Goal: Information Seeking & Learning: Learn about a topic

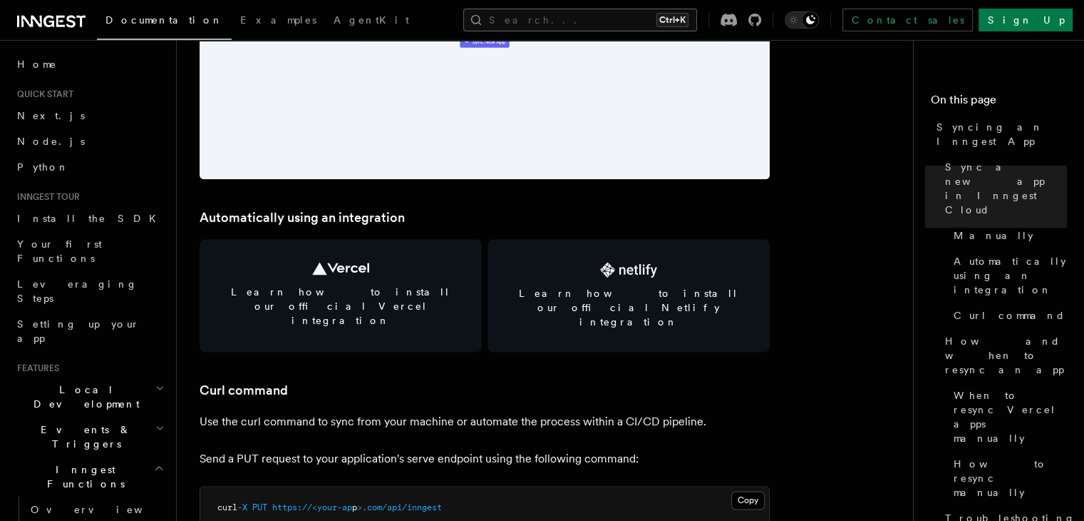
scroll to position [1847, 0]
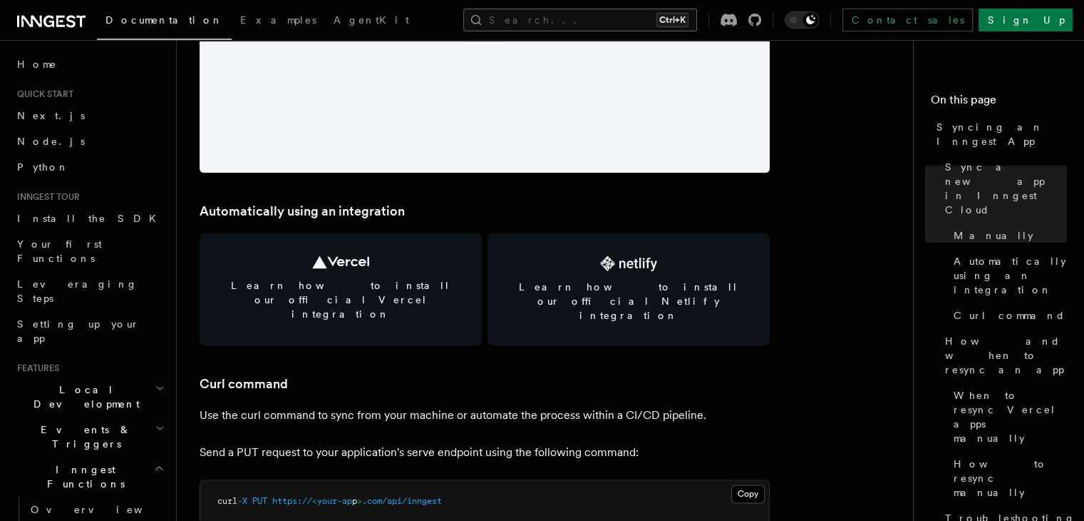
click at [580, 26] on button "Search... Ctrl+K" at bounding box center [580, 20] width 234 height 23
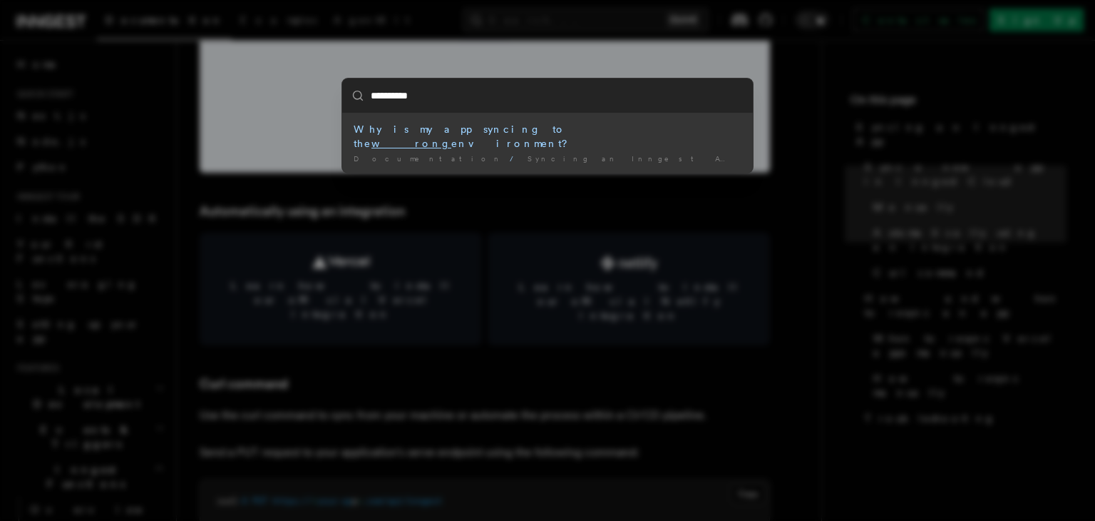
type input "**********"
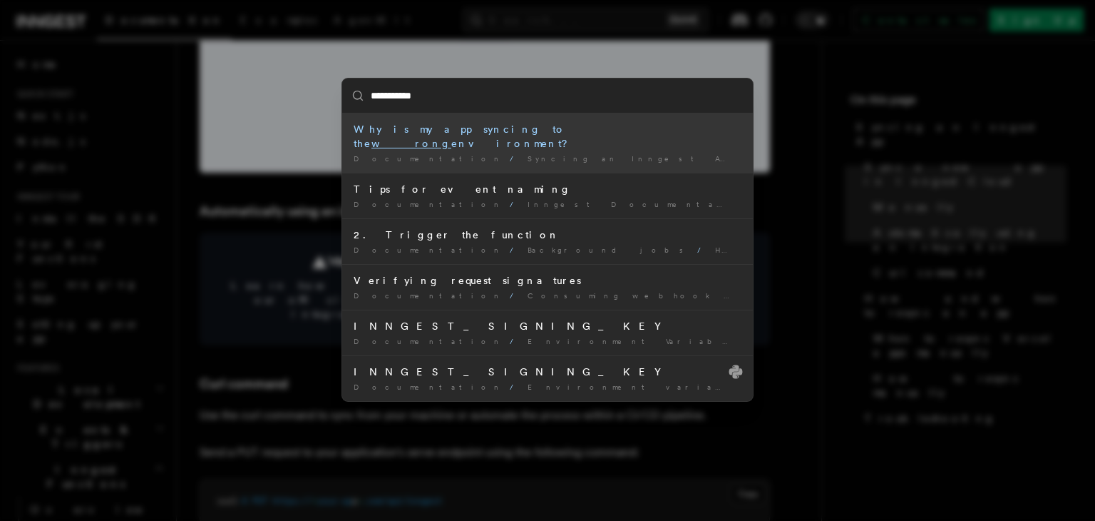
click at [442, 127] on div "Why is my app syncing to the wrong environment?" at bounding box center [548, 136] width 388 height 29
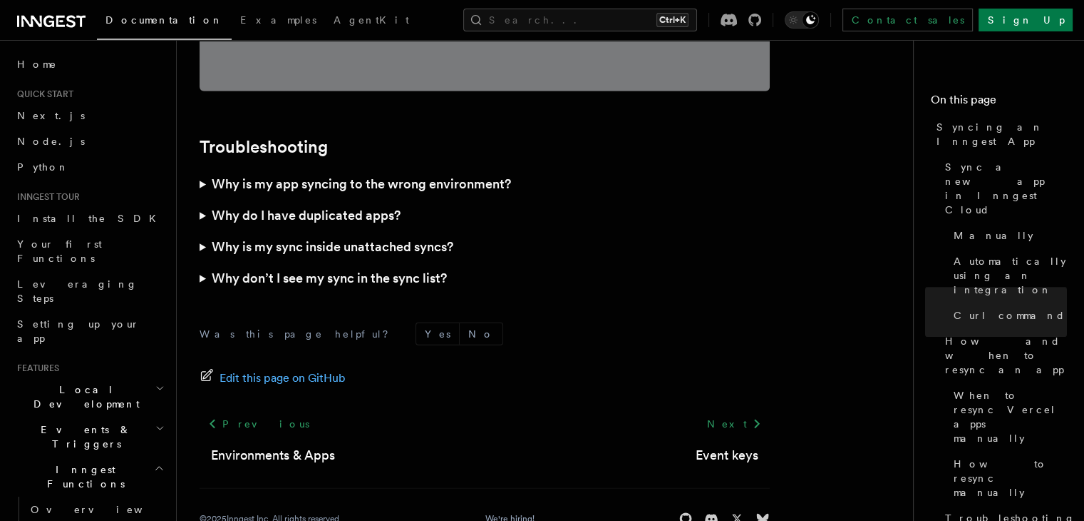
scroll to position [4215, 0]
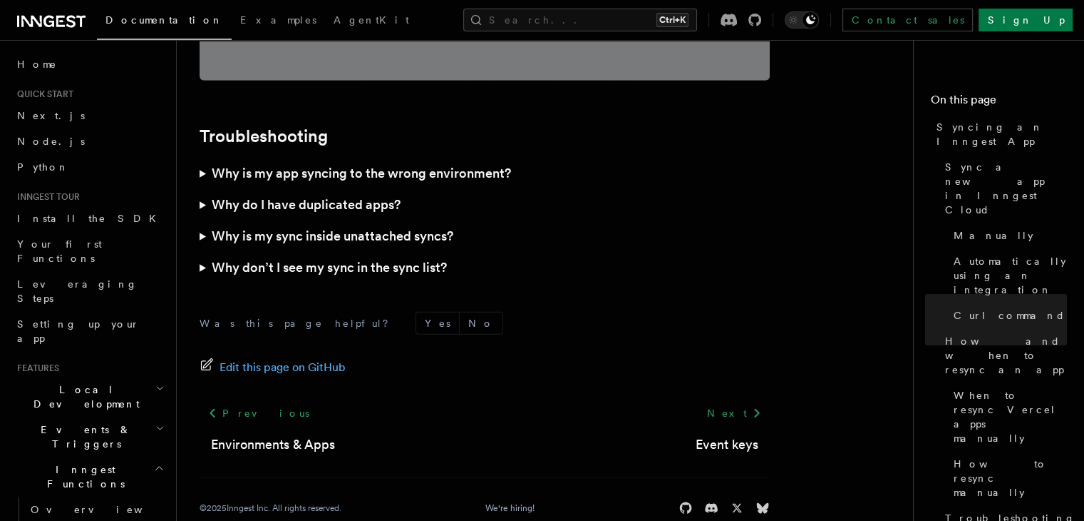
click at [200, 158] on summary "Why is my app syncing to the wrong environment?" at bounding box center [485, 173] width 570 height 31
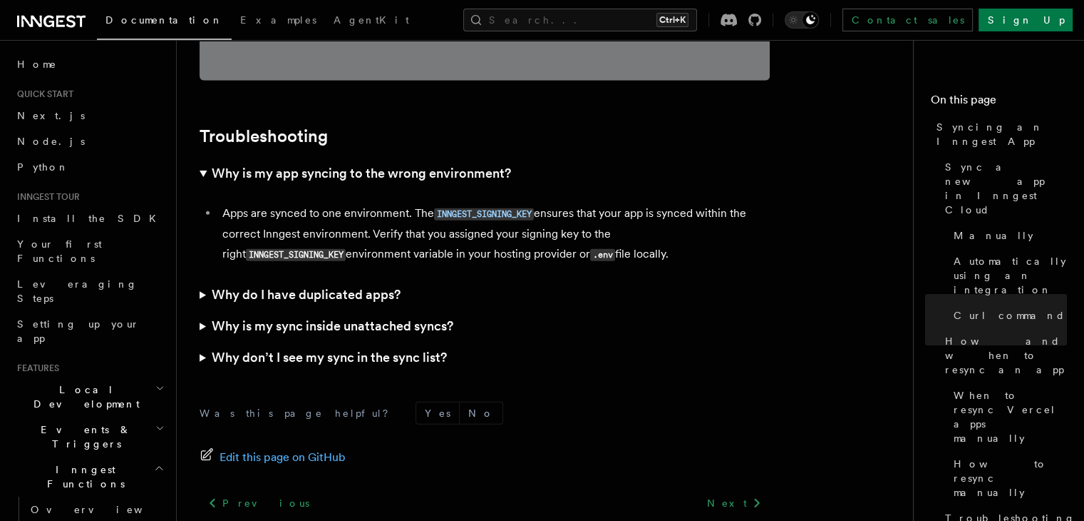
click at [201, 310] on summary "Why is my sync inside unattached syncs?" at bounding box center [485, 325] width 570 height 31
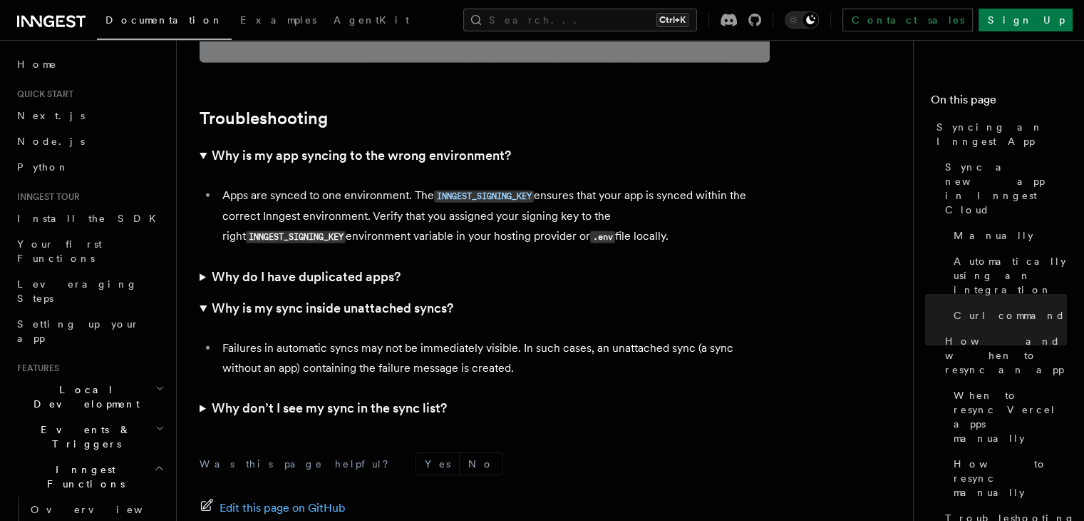
scroll to position [4235, 0]
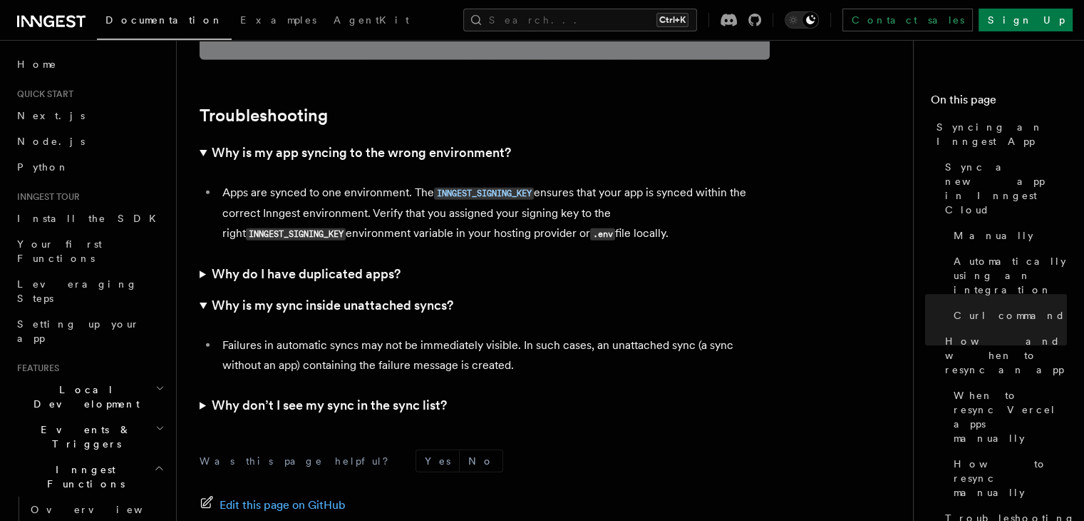
click at [205, 389] on summary "Why don’t I see my sync in the sync list?" at bounding box center [485, 404] width 570 height 31
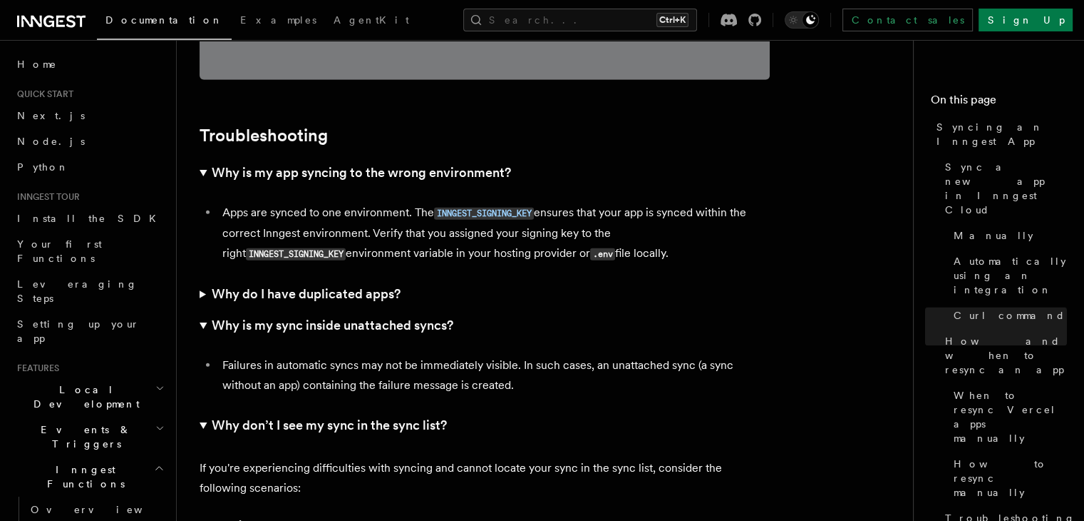
scroll to position [4212, 0]
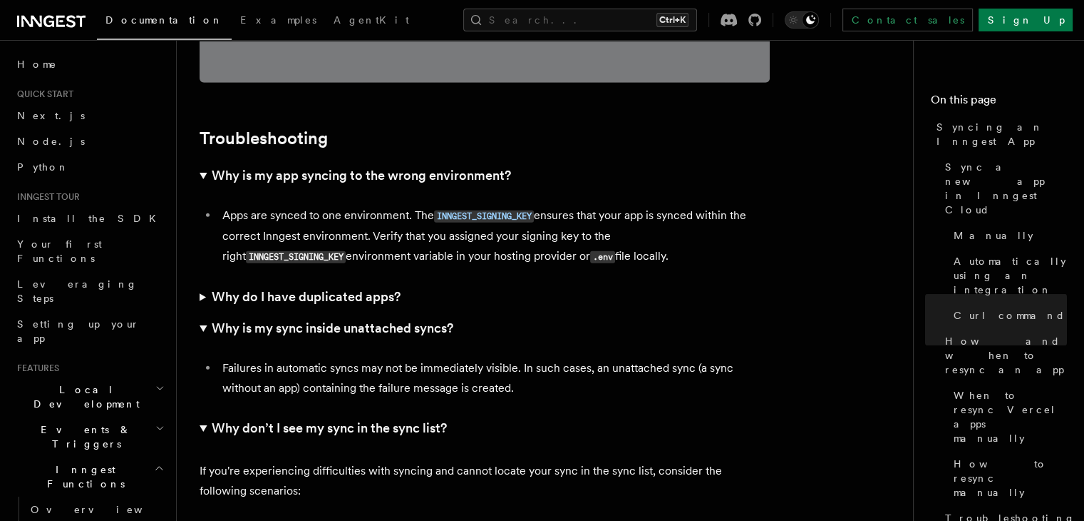
click at [202, 281] on summary "Why do I have duplicated apps?" at bounding box center [485, 296] width 570 height 31
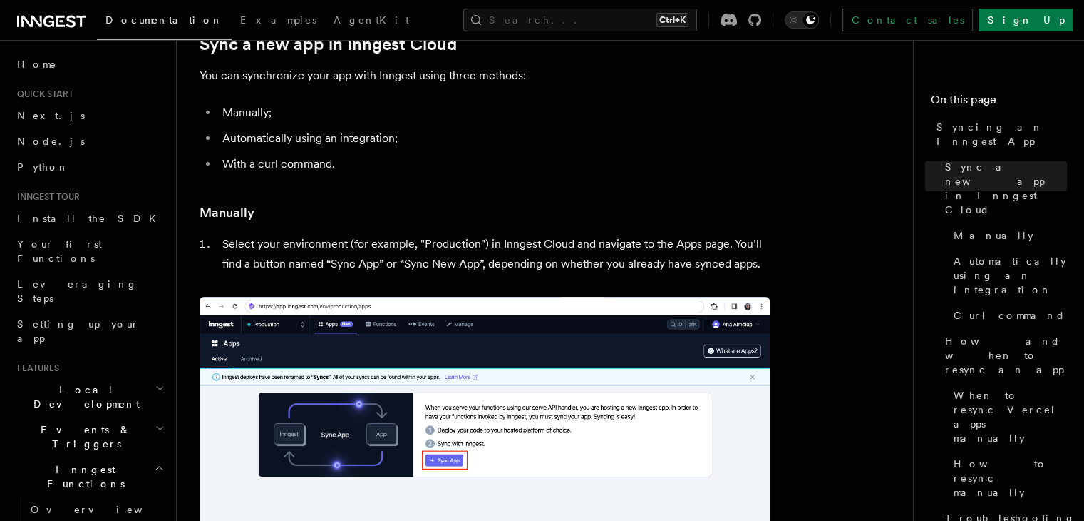
scroll to position [0, 0]
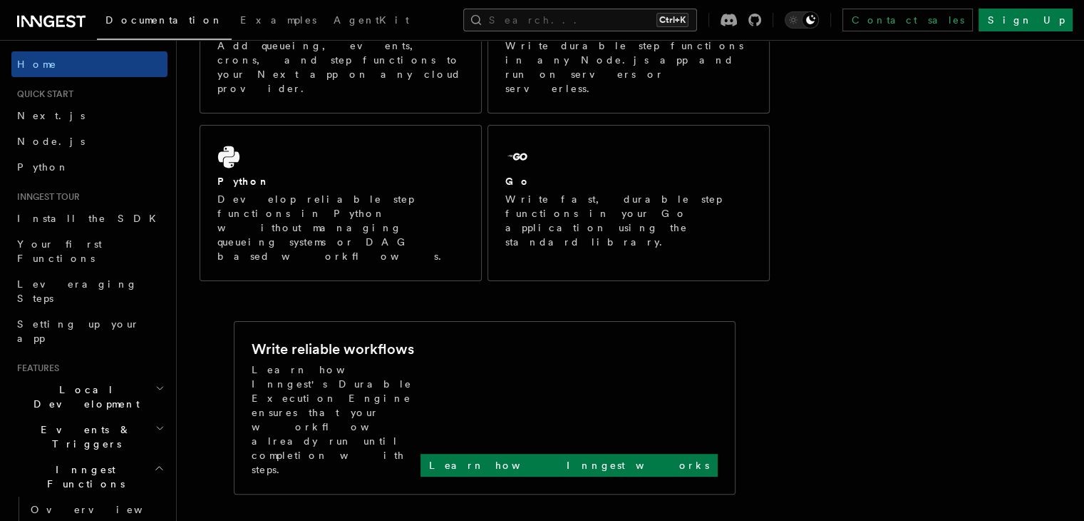
click at [567, 21] on button "Search... Ctrl+K" at bounding box center [580, 20] width 234 height 23
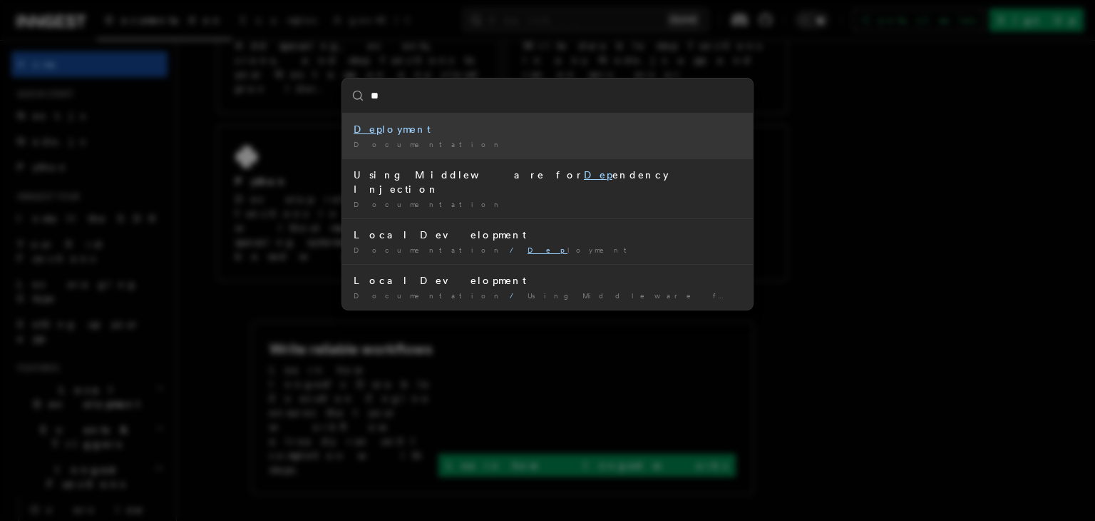
type input "*"
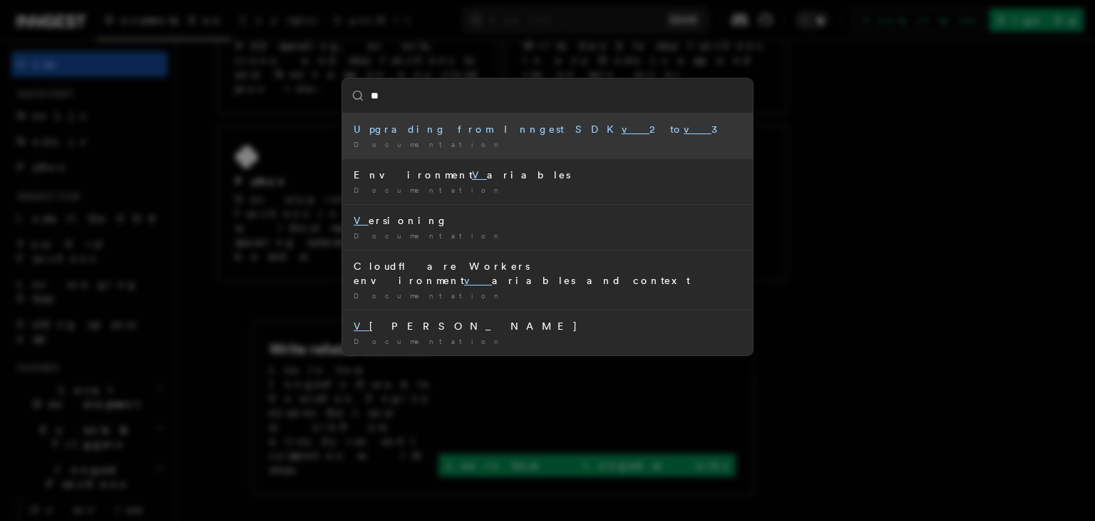
type input "***"
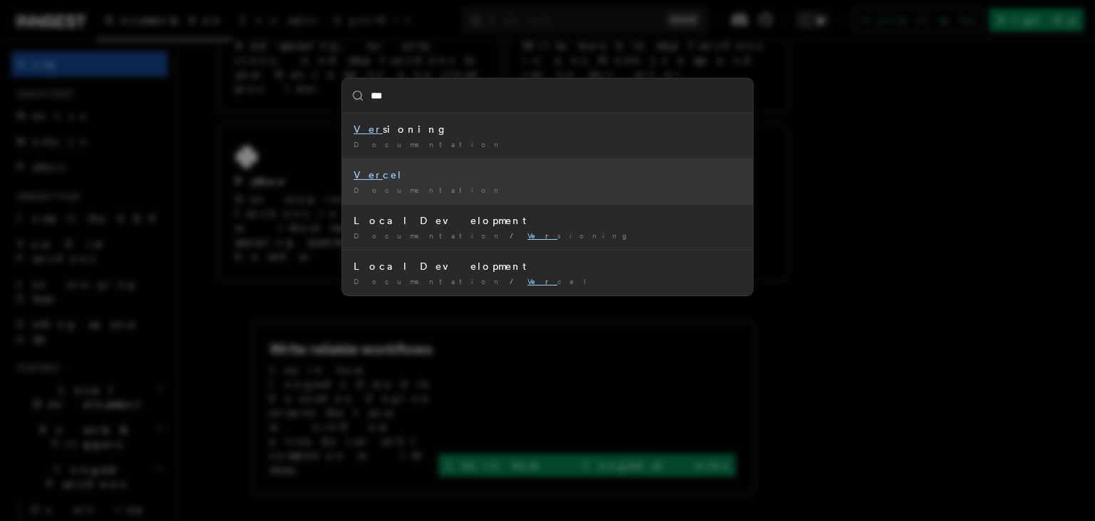
click at [360, 180] on div "Ver cel" at bounding box center [548, 175] width 388 height 14
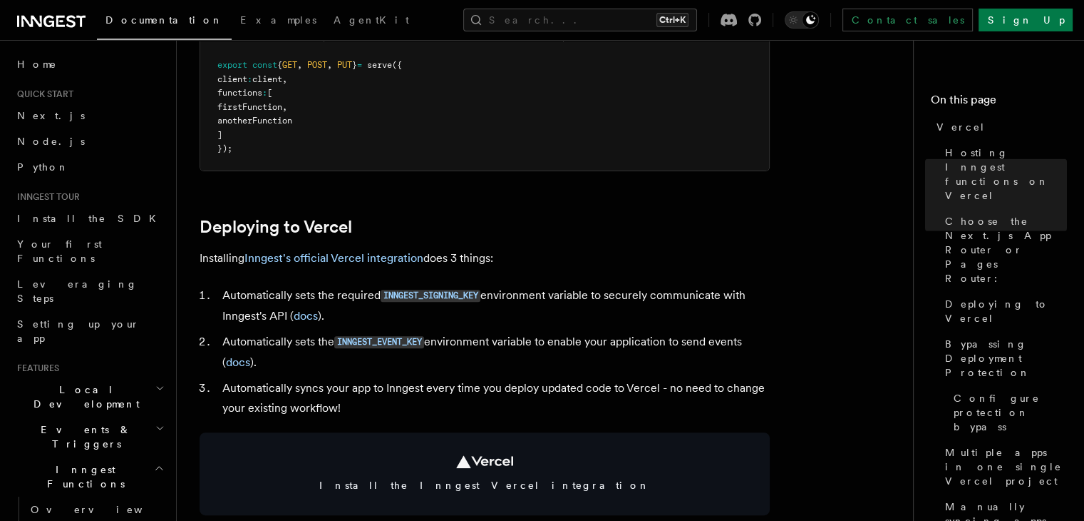
scroll to position [530, 0]
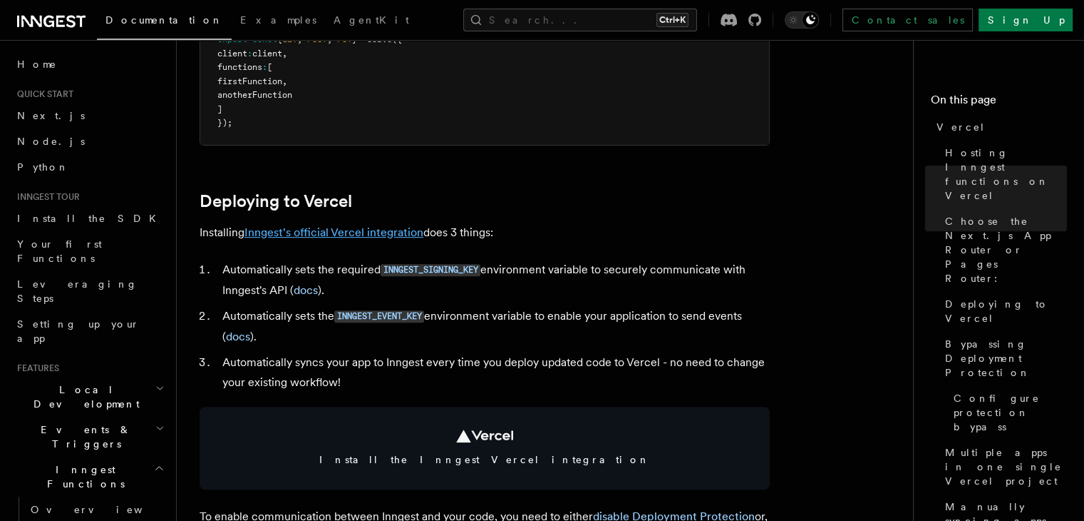
click at [336, 235] on link "Inngest's official Vercel integration" at bounding box center [334, 232] width 179 height 14
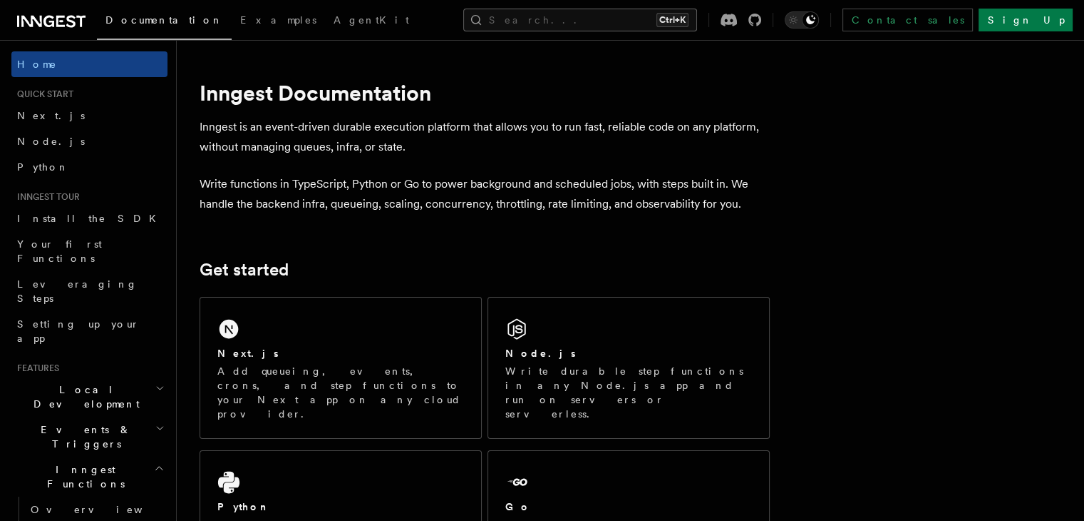
drag, startPoint x: 0, startPoint y: 0, endPoint x: 551, endPoint y: 11, distance: 551.3
click at [551, 11] on button "Search... Ctrl+K" at bounding box center [580, 20] width 234 height 23
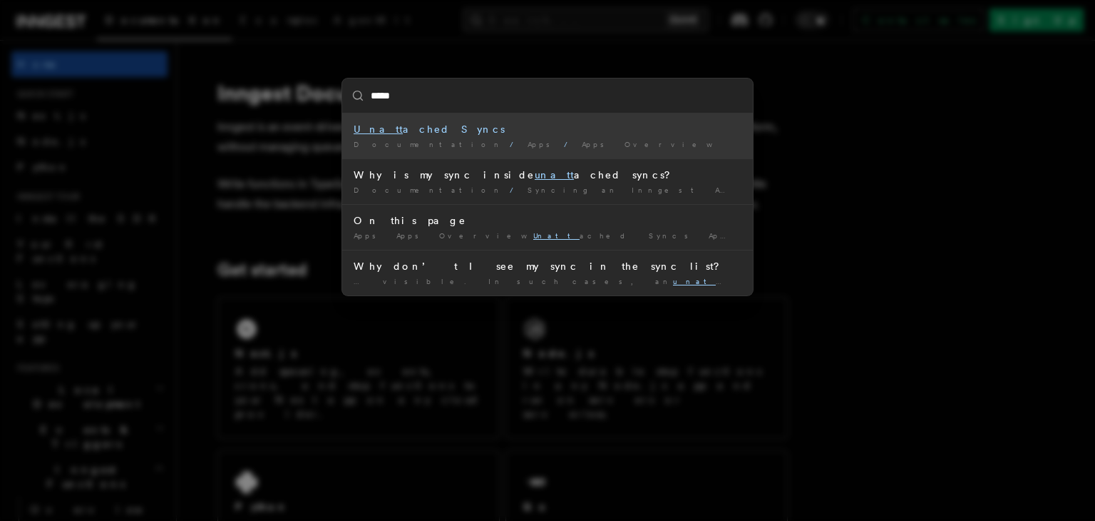
type input "******"
click at [416, 135] on div "Unatta ched Syncs" at bounding box center [548, 129] width 388 height 14
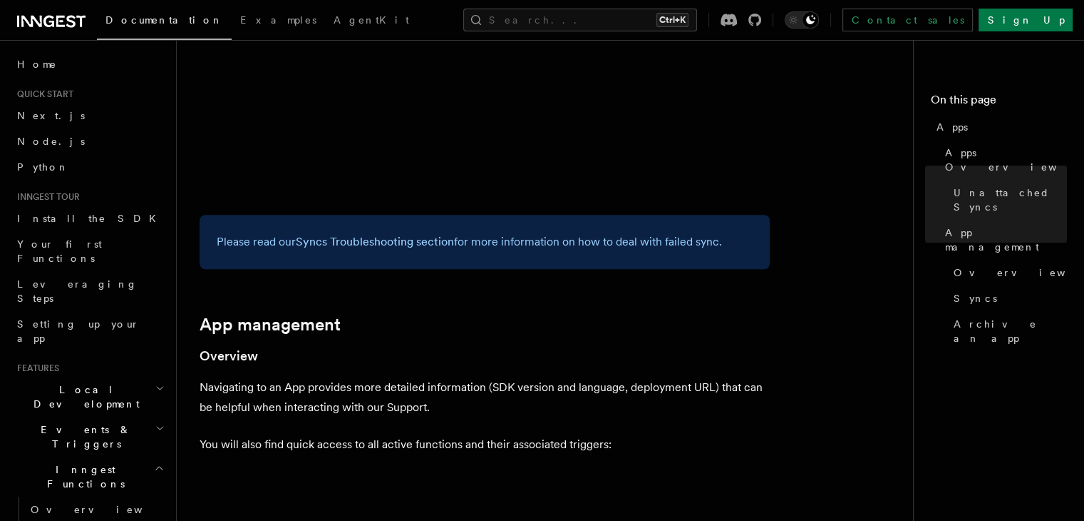
scroll to position [1059, 0]
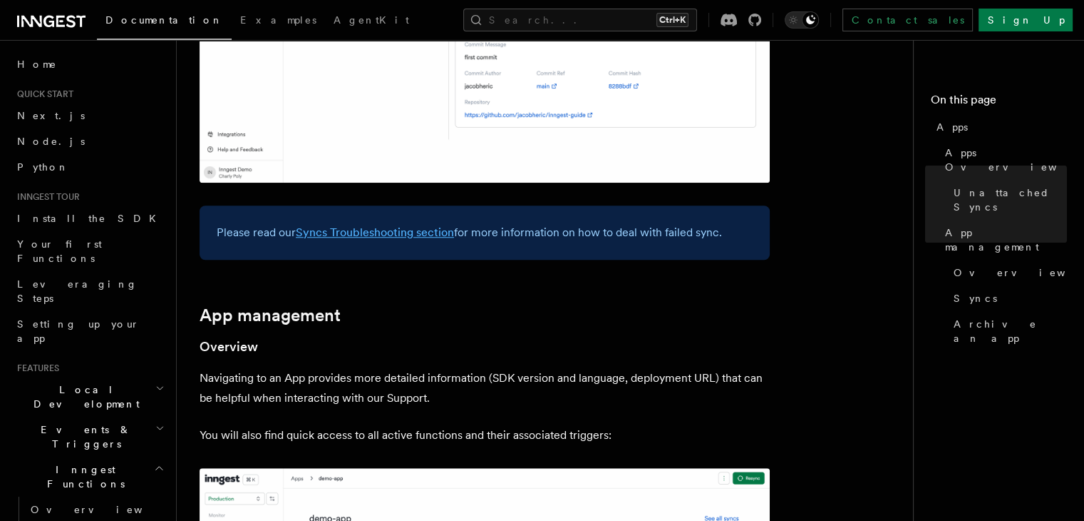
click at [365, 235] on link "Syncs Troubleshooting section" at bounding box center [375, 232] width 158 height 14
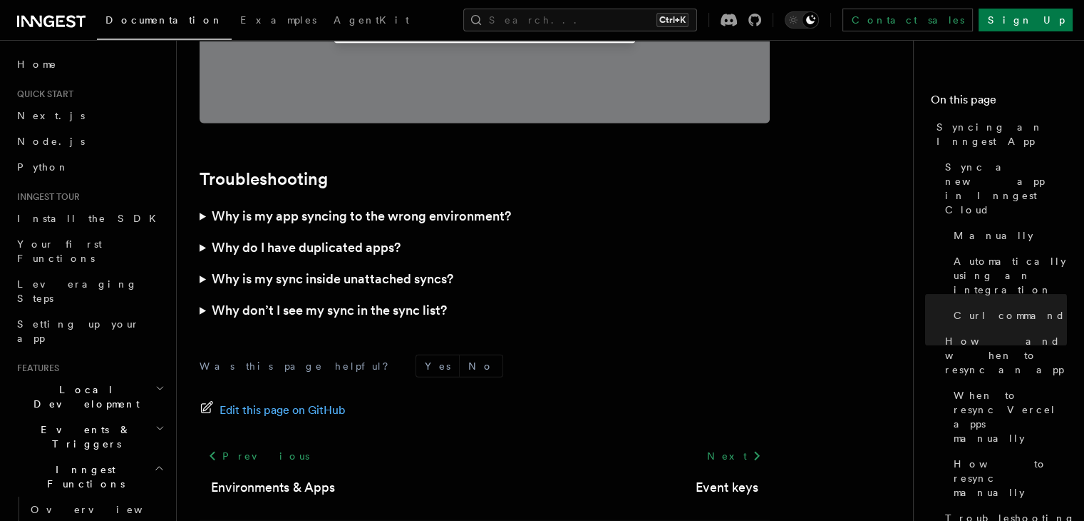
scroll to position [4215, 0]
